Goal: Obtain resource: Download file/media

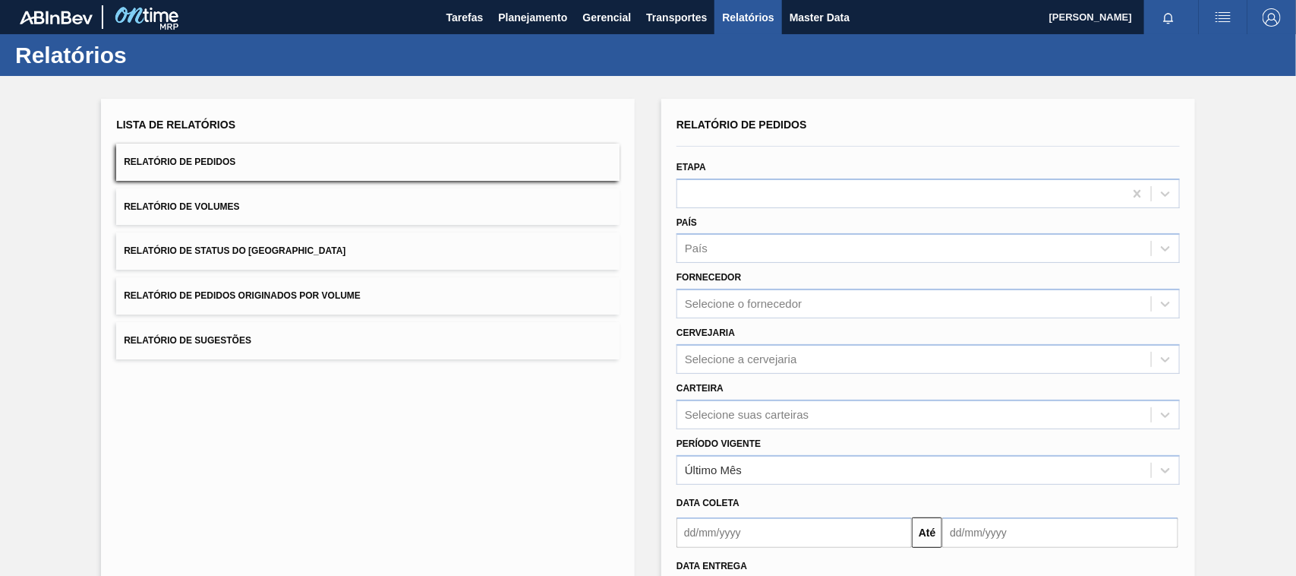
click at [330, 298] on span "Relatório de Pedidos Originados por Volume" at bounding box center [242, 295] width 237 height 11
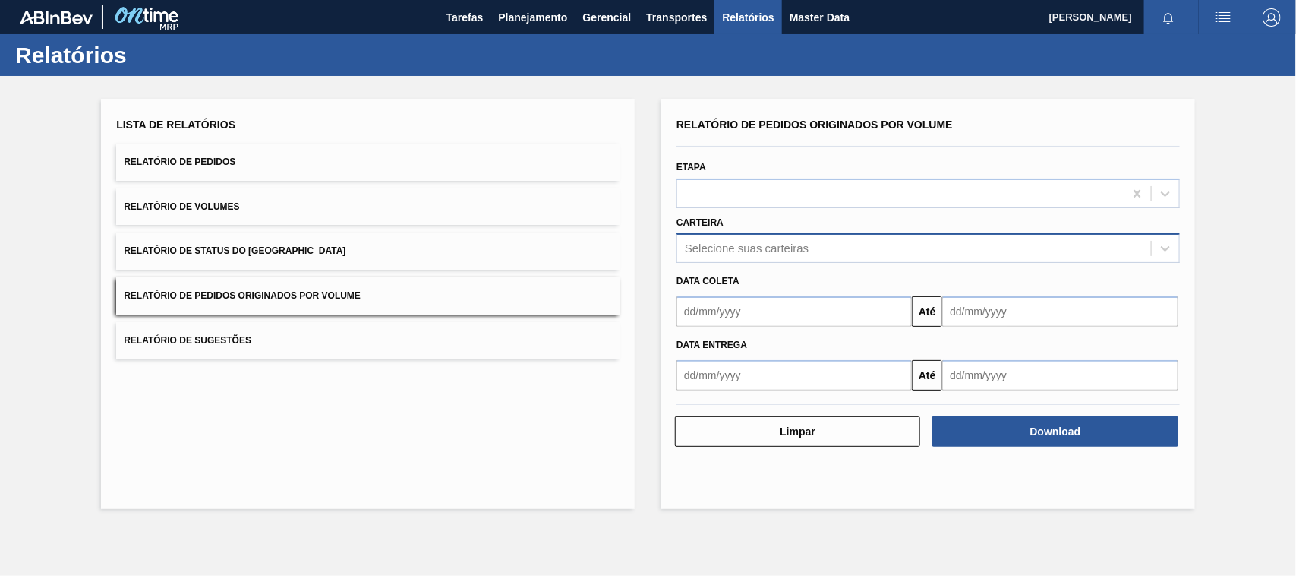
click at [745, 245] on div "Selecione suas carteiras" at bounding box center [747, 248] width 124 height 13
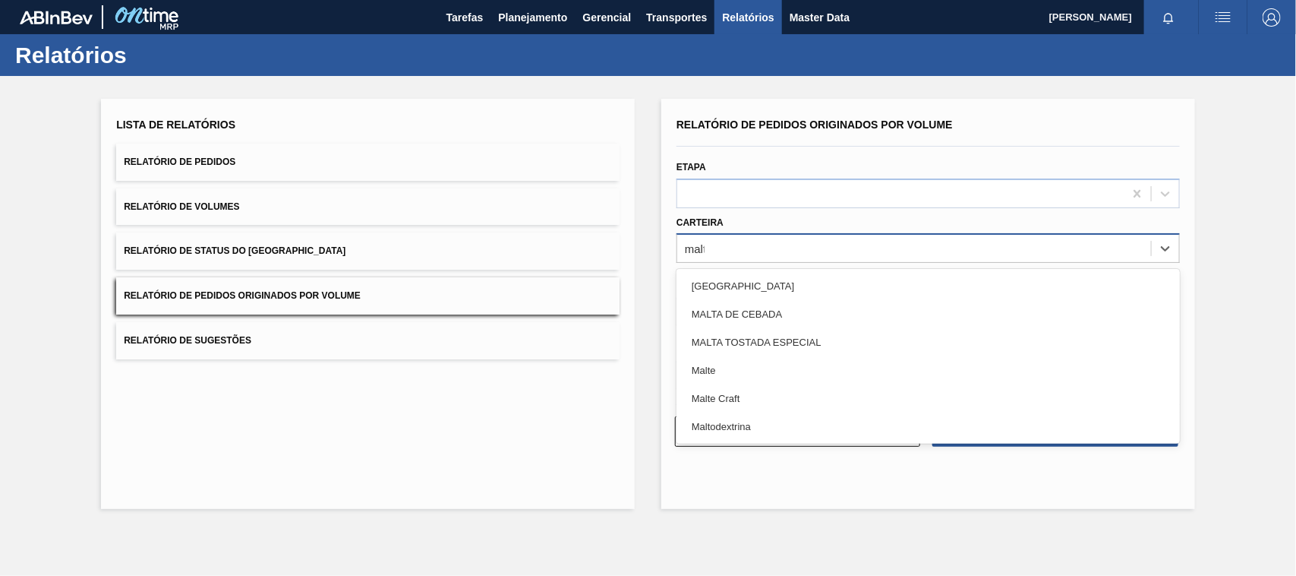
type input "malte"
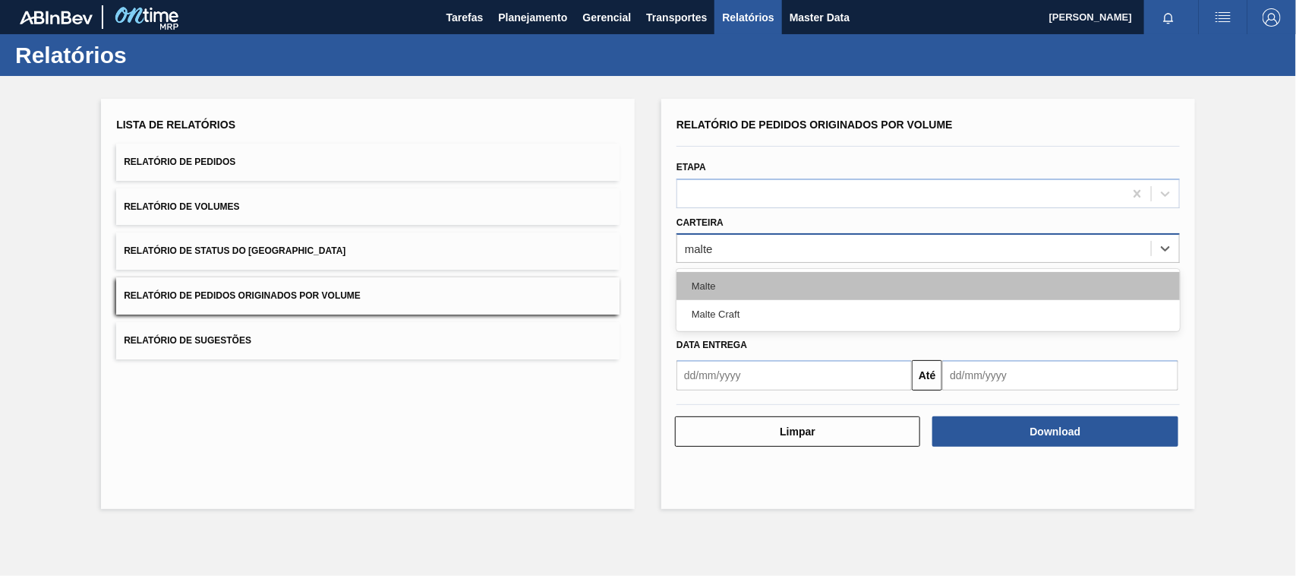
click at [731, 276] on div "Malte" at bounding box center [928, 286] width 503 height 28
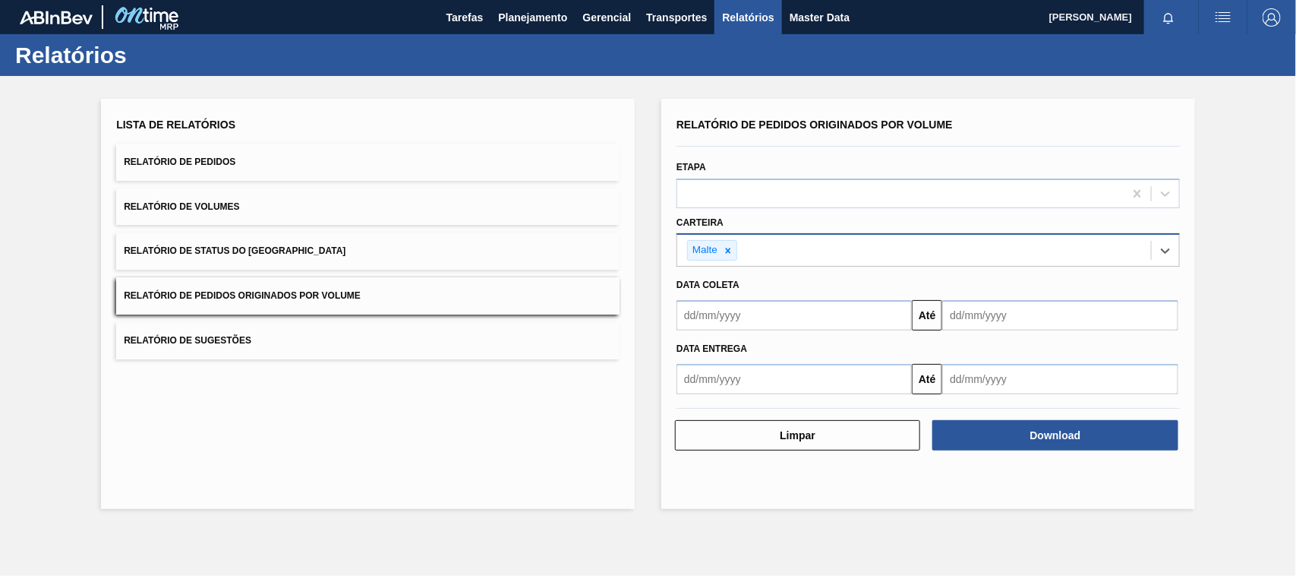
click at [737, 327] on input "text" at bounding box center [794, 315] width 235 height 30
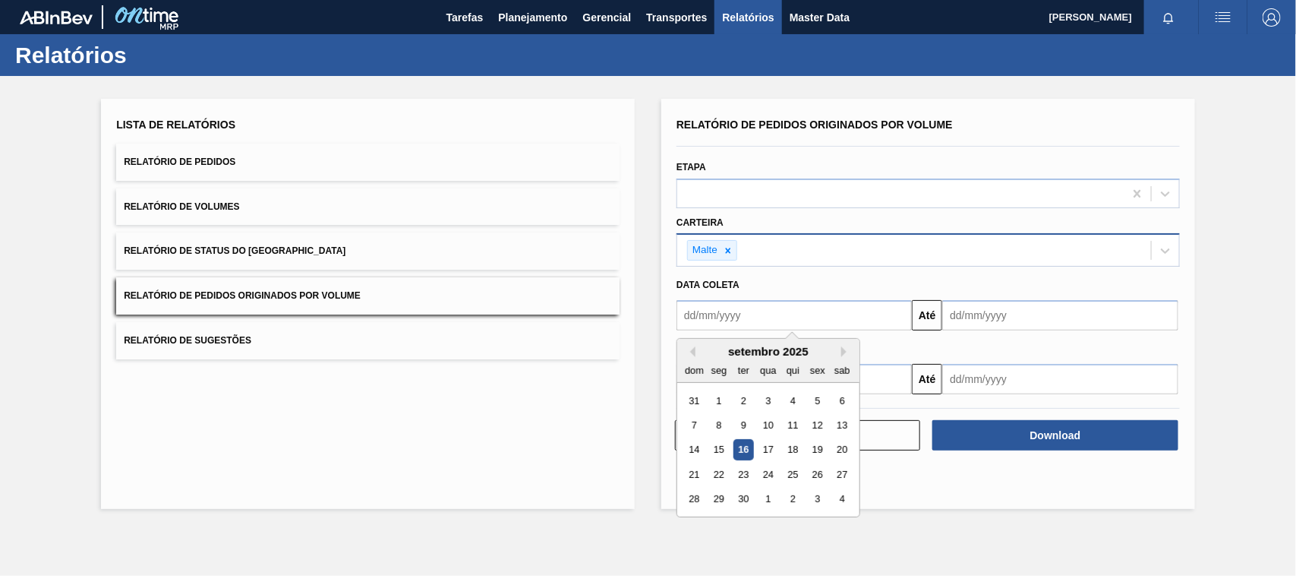
type input "[DATE]"
click at [771, 402] on div "1" at bounding box center [768, 400] width 21 height 21
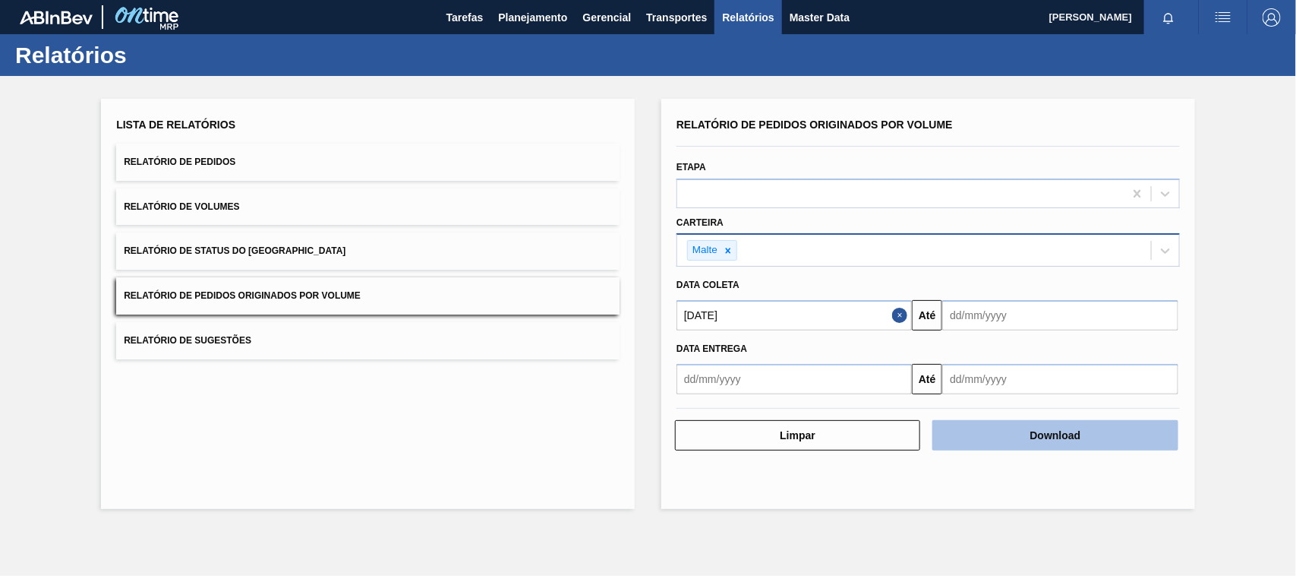
click at [1008, 435] on button "Download" at bounding box center [1055, 435] width 245 height 30
